Goal: Information Seeking & Learning: Find specific fact

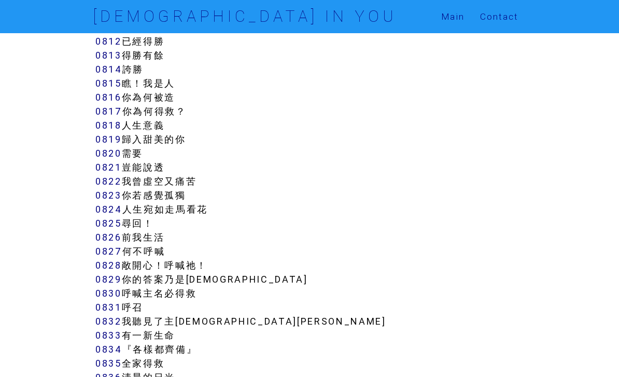
scroll to position [4385, 0]
click at [103, 130] on link "0818" at bounding box center [108, 126] width 26 height 12
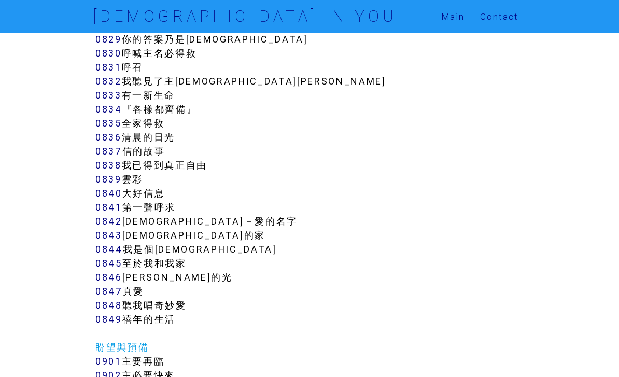
scroll to position [4626, 0]
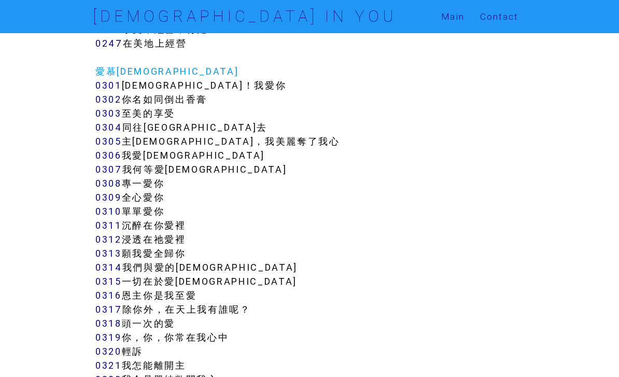
scroll to position [1848, 0]
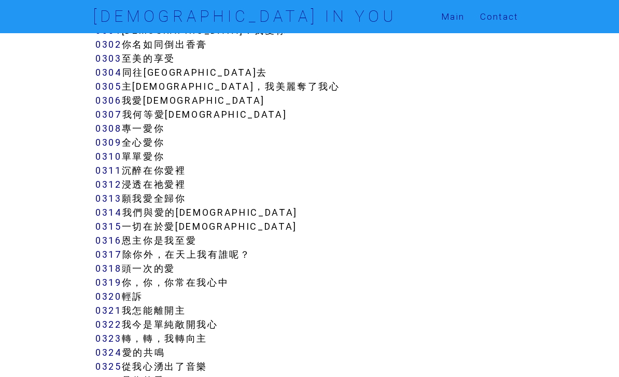
click at [96, 266] on link "0318" at bounding box center [108, 268] width 26 height 12
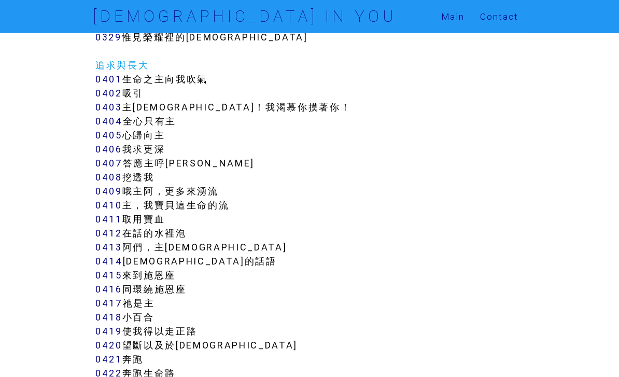
scroll to position [2233, 0]
click at [107, 318] on link "0418" at bounding box center [108, 318] width 27 height 12
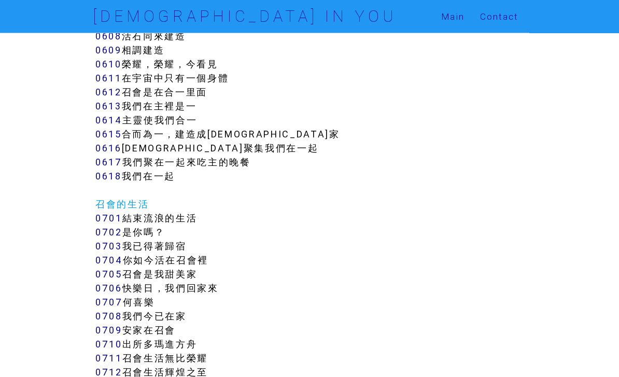
scroll to position [3299, 0]
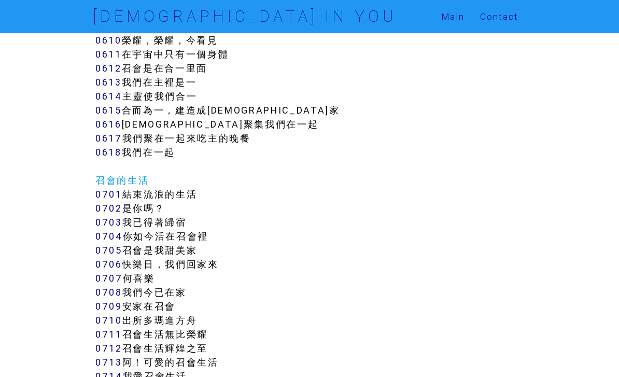
click at [100, 191] on link "0701" at bounding box center [108, 194] width 27 height 12
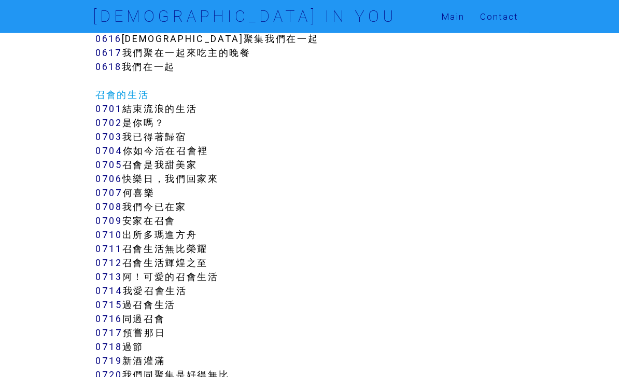
scroll to position [3407, 0]
click at [100, 209] on link "0708" at bounding box center [108, 208] width 27 height 12
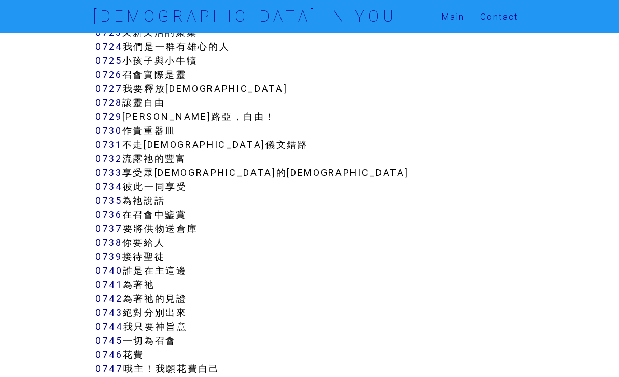
scroll to position [3792, 0]
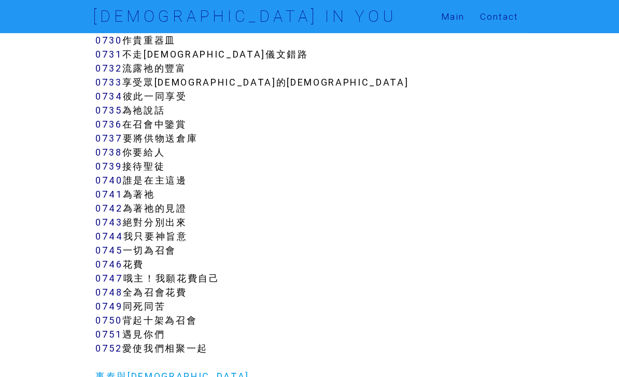
click at [99, 151] on link "0738" at bounding box center [108, 153] width 27 height 12
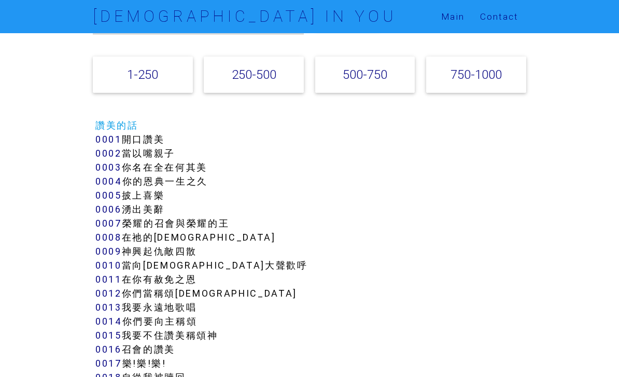
scroll to position [0, 0]
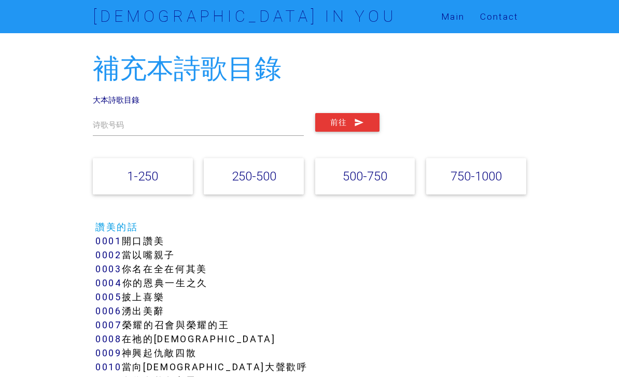
click at [268, 177] on link "250-500" at bounding box center [254, 176] width 45 height 15
click at [257, 127] on input "text" at bounding box center [198, 124] width 211 height 23
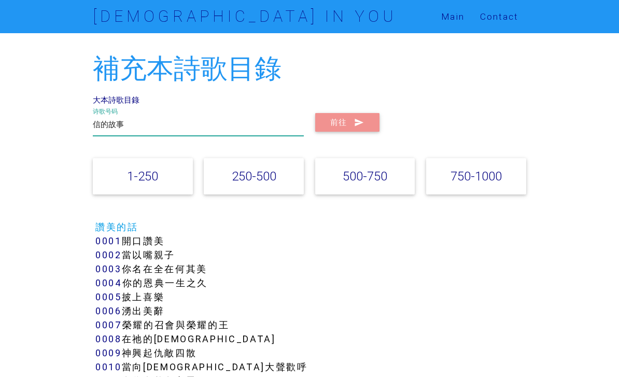
type input "信的故事"
click at [358, 117] on icon "submit" at bounding box center [359, 122] width 10 height 19
click at [478, 178] on link "750-1000" at bounding box center [476, 176] width 51 height 15
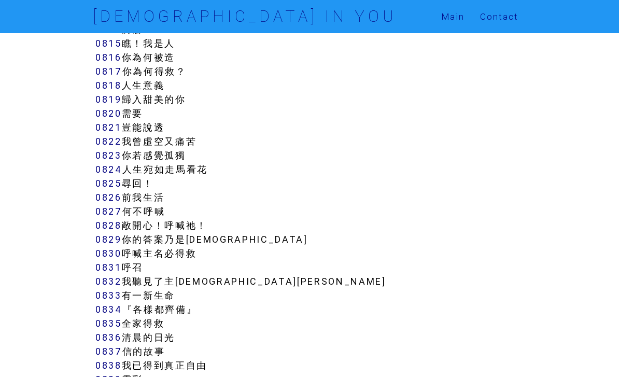
scroll to position [4426, 0]
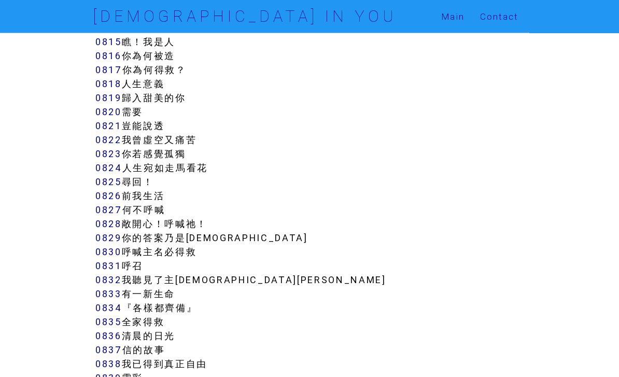
click at [118, 345] on link "0837" at bounding box center [108, 350] width 27 height 12
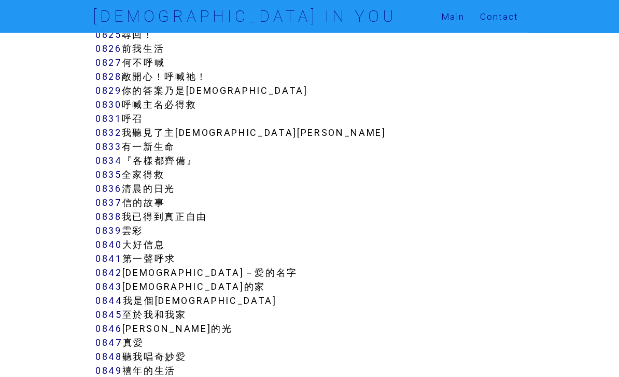
scroll to position [4574, 0]
click at [99, 355] on link "0848" at bounding box center [108, 357] width 27 height 12
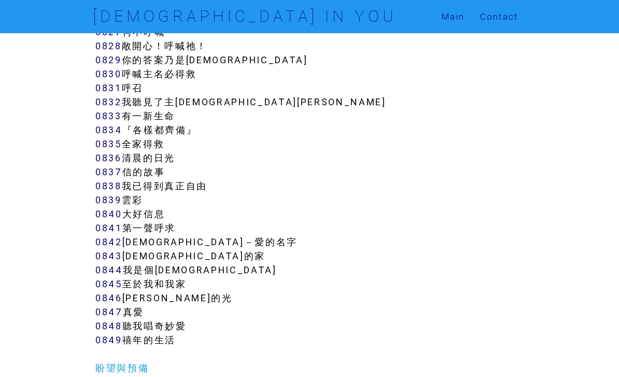
scroll to position [4607, 0]
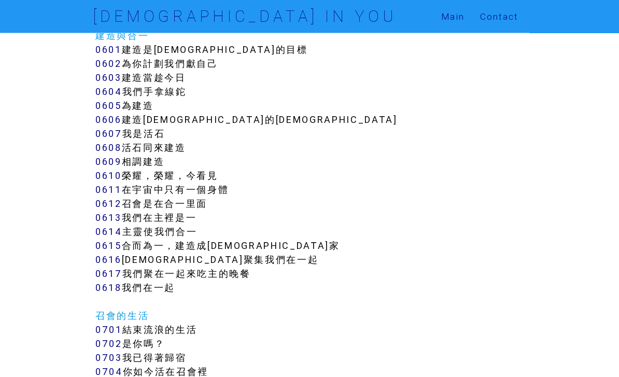
scroll to position [3201, 0]
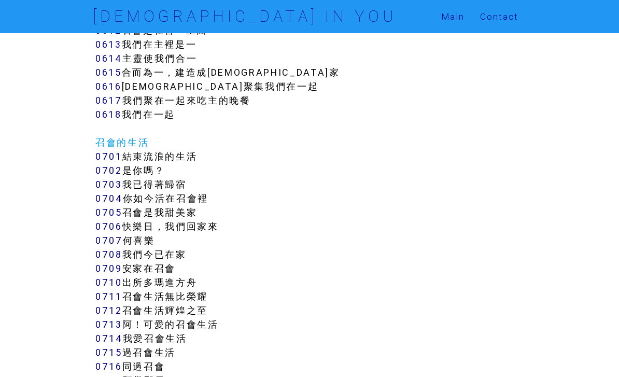
click at [101, 173] on link "0702" at bounding box center [108, 170] width 27 height 12
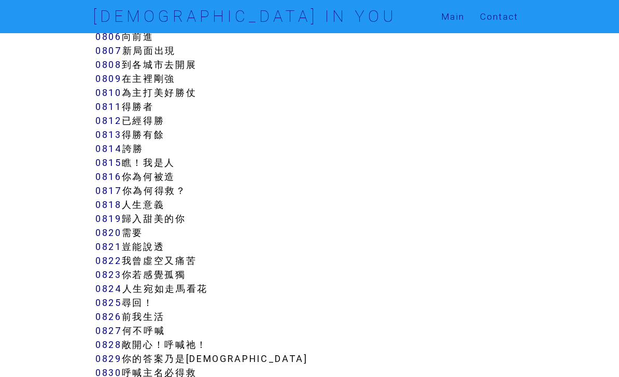
scroll to position [4309, 0]
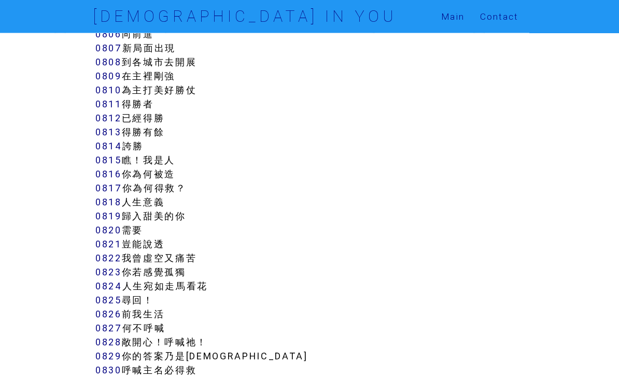
click at [108, 161] on link "0815" at bounding box center [108, 160] width 26 height 12
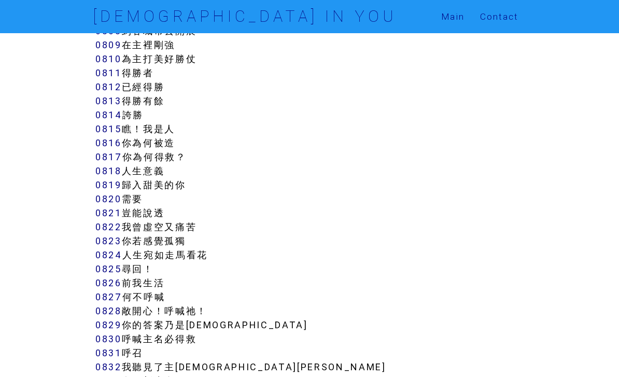
scroll to position [4342, 0]
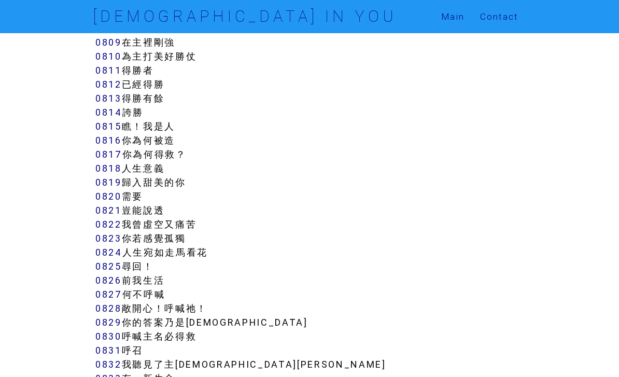
click at [111, 242] on link "0823" at bounding box center [108, 238] width 26 height 12
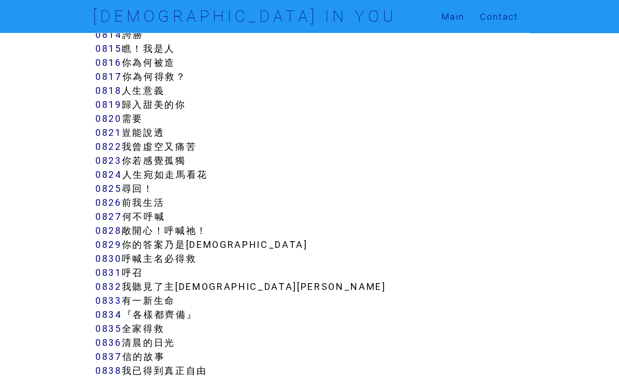
scroll to position [4420, 0]
click at [101, 190] on link "0825" at bounding box center [108, 189] width 26 height 12
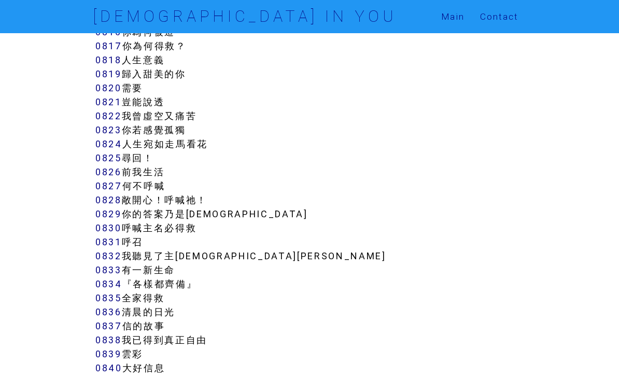
scroll to position [4453, 0]
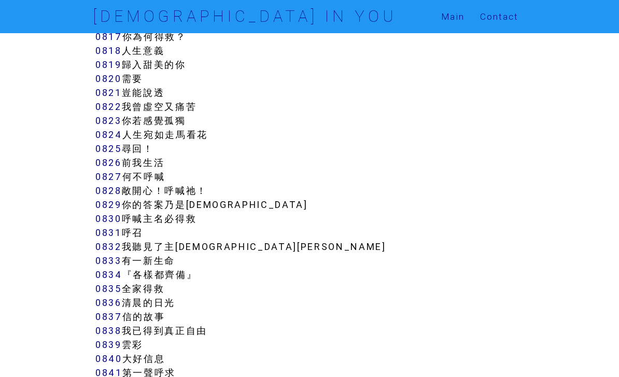
click at [99, 257] on link "0833" at bounding box center [108, 261] width 26 height 12
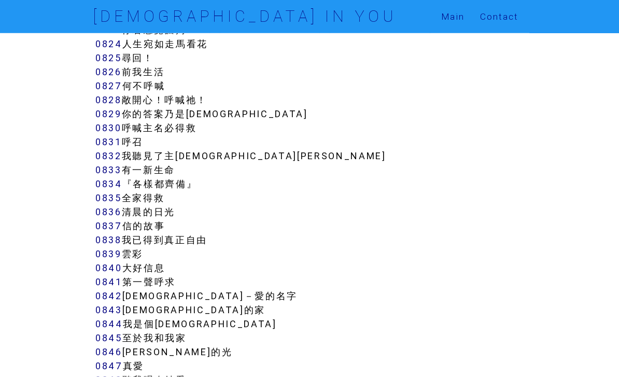
scroll to position [4552, 0]
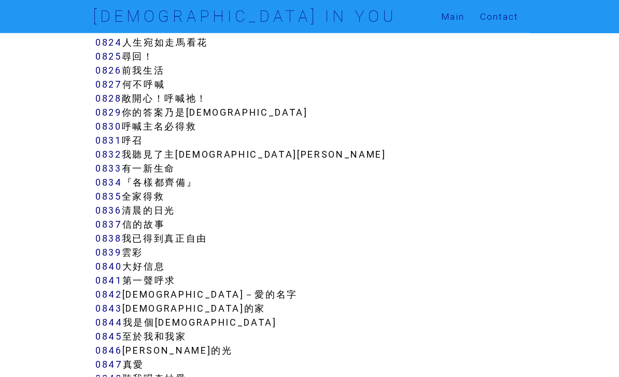
click at [99, 213] on link "0836" at bounding box center [108, 210] width 26 height 12
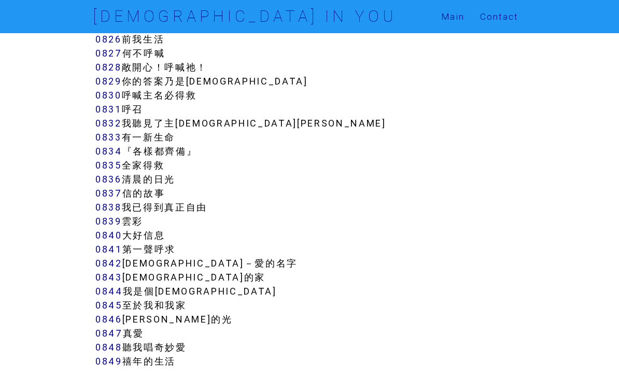
scroll to position [4586, 0]
